Goal: Task Accomplishment & Management: Manage account settings

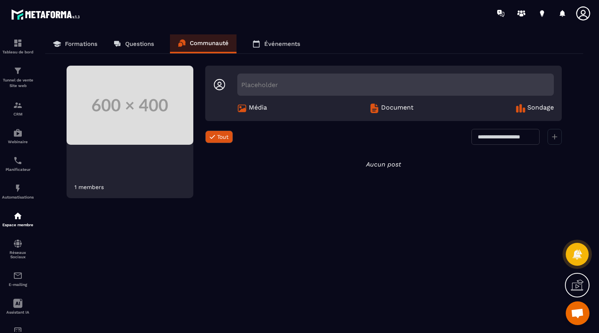
click at [71, 43] on p "Formations" at bounding box center [81, 43] width 32 height 7
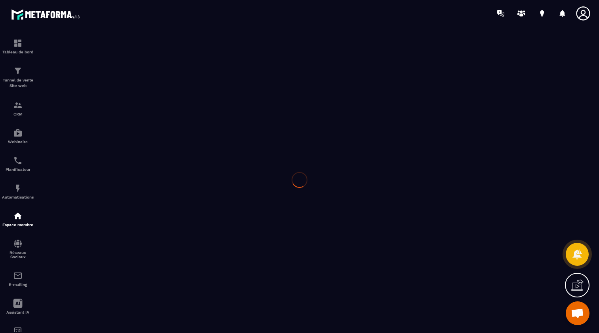
scroll to position [49, 0]
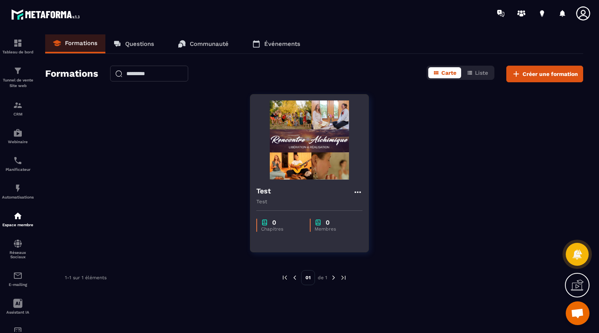
click at [318, 167] on img at bounding box center [309, 140] width 106 height 79
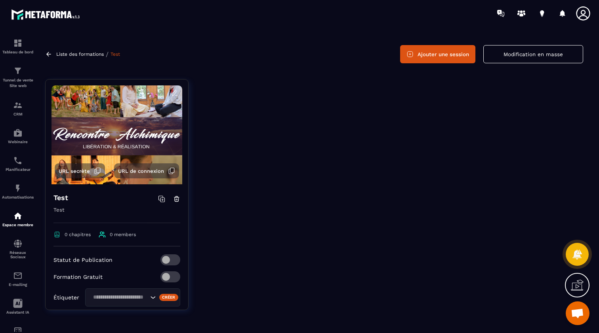
scroll to position [21, 0]
click at [166, 259] on span at bounding box center [170, 260] width 20 height 11
click at [62, 196] on h4 "Test" at bounding box center [60, 197] width 15 height 11
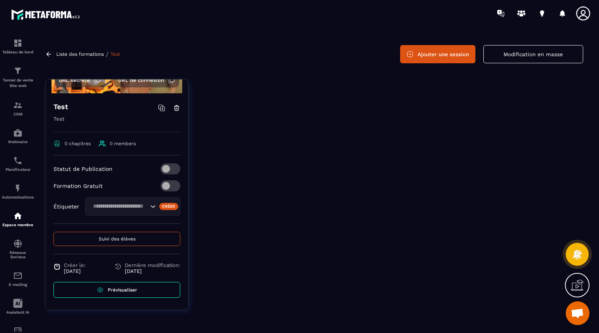
scroll to position [91, 0]
click at [120, 243] on button "Suivi des élèves" at bounding box center [116, 239] width 127 height 14
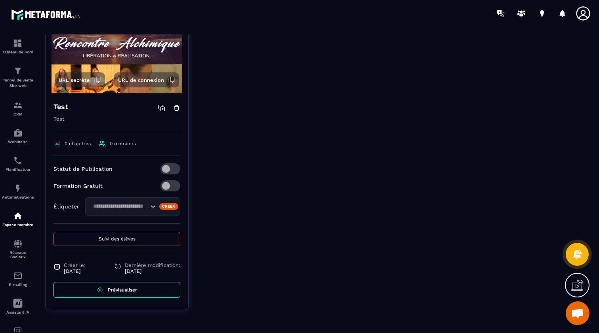
scroll to position [101, 0]
click at [130, 287] on span "Prévisualiser" at bounding box center [122, 290] width 29 height 6
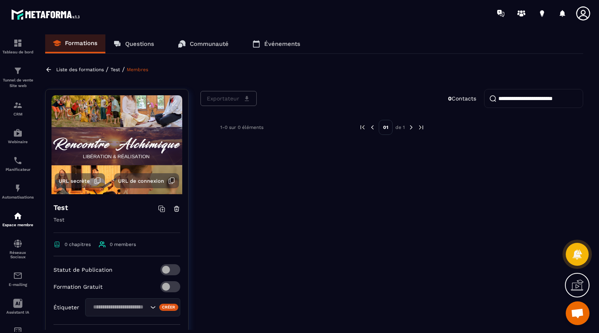
scroll to position [0, 0]
click at [150, 111] on img at bounding box center [116, 144] width 131 height 99
click at [115, 69] on p "Test" at bounding box center [115, 70] width 10 height 6
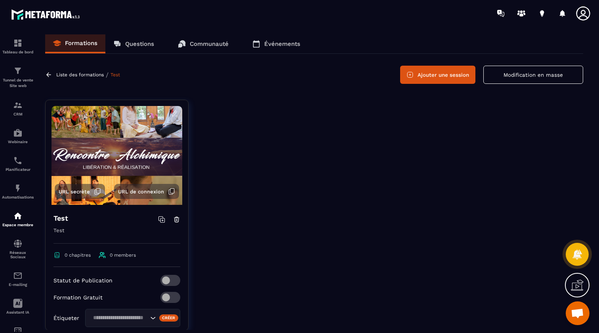
click at [459, 74] on button "Ajouter une session" at bounding box center [437, 75] width 75 height 18
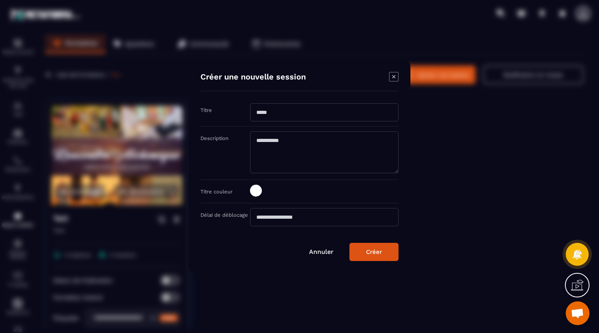
click at [312, 117] on input "Modal window" at bounding box center [324, 112] width 148 height 18
type input "****"
click at [320, 143] on textarea "Modal window" at bounding box center [324, 152] width 148 height 42
type textarea "**"
click at [258, 190] on span "Modal window" at bounding box center [256, 191] width 12 height 12
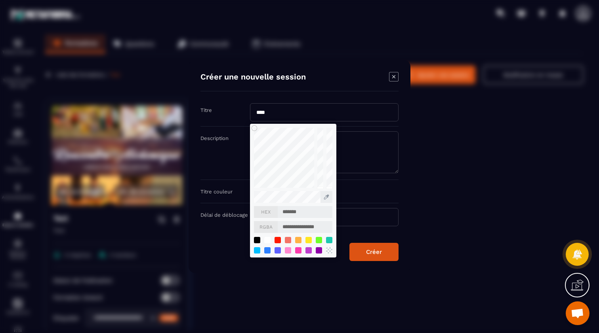
click at [376, 188] on div "**********" at bounding box center [324, 191] width 148 height 13
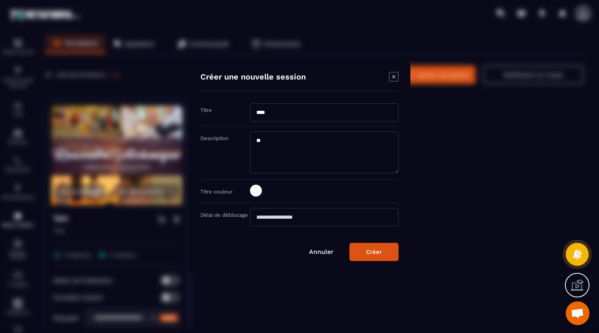
click at [320, 218] on input "Modal window" at bounding box center [324, 217] width 148 height 18
type input "*"
click at [382, 252] on button "Créer" at bounding box center [373, 252] width 49 height 18
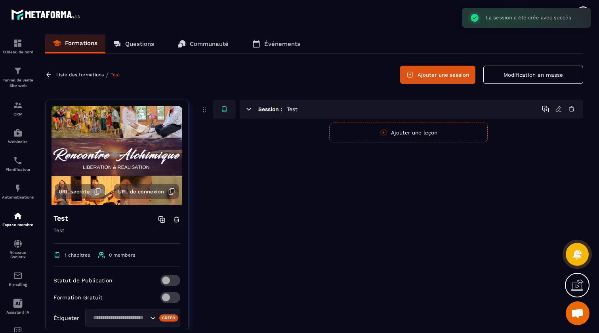
click at [285, 110] on div "Session : Test" at bounding box center [411, 109] width 343 height 19
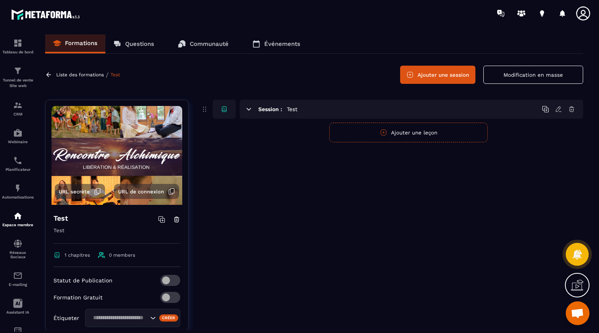
click at [267, 112] on h6 "Session :" at bounding box center [270, 109] width 24 height 6
